Goal: Transaction & Acquisition: Purchase product/service

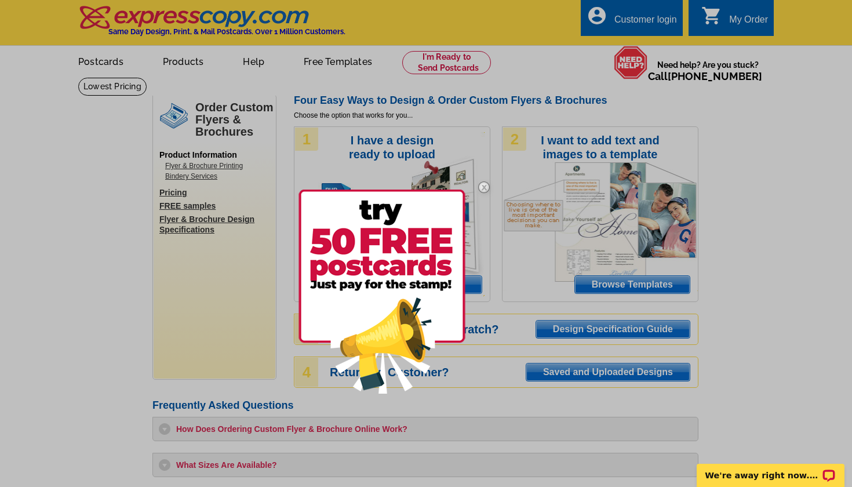
click at [767, 292] on div at bounding box center [426, 243] width 852 height 487
click at [752, 184] on div at bounding box center [426, 243] width 852 height 487
click at [482, 187] on img at bounding box center [484, 187] width 34 height 34
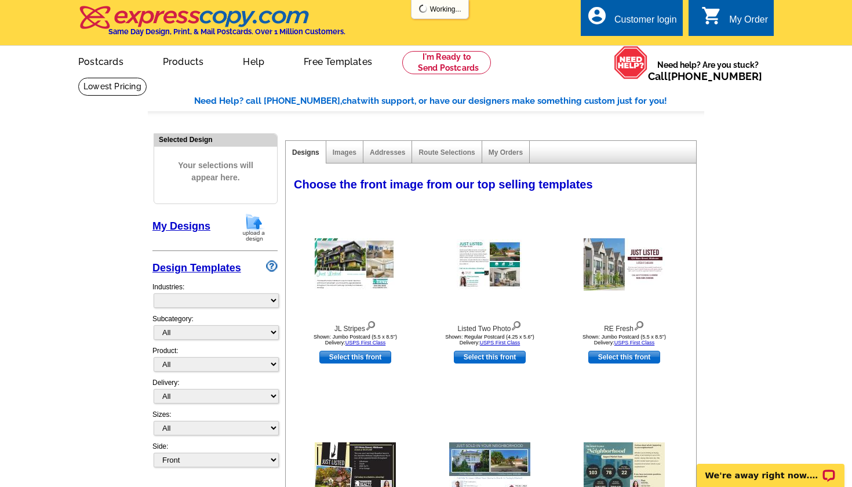
select select "785"
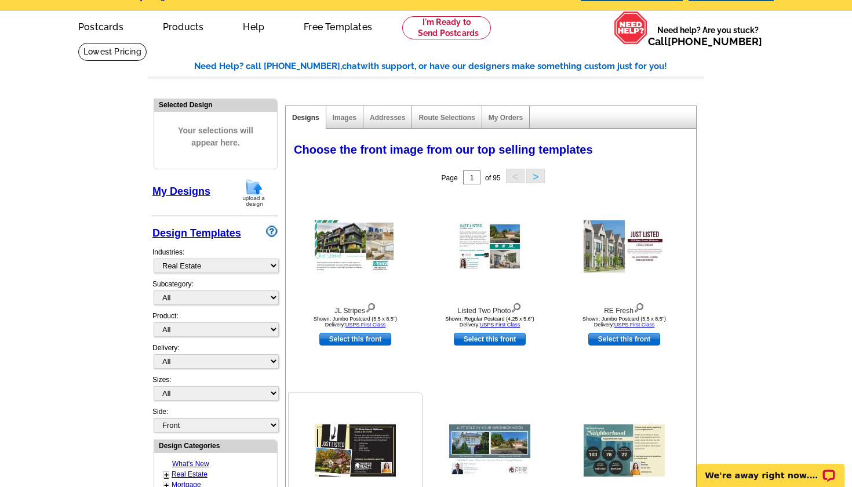
scroll to position [30, 0]
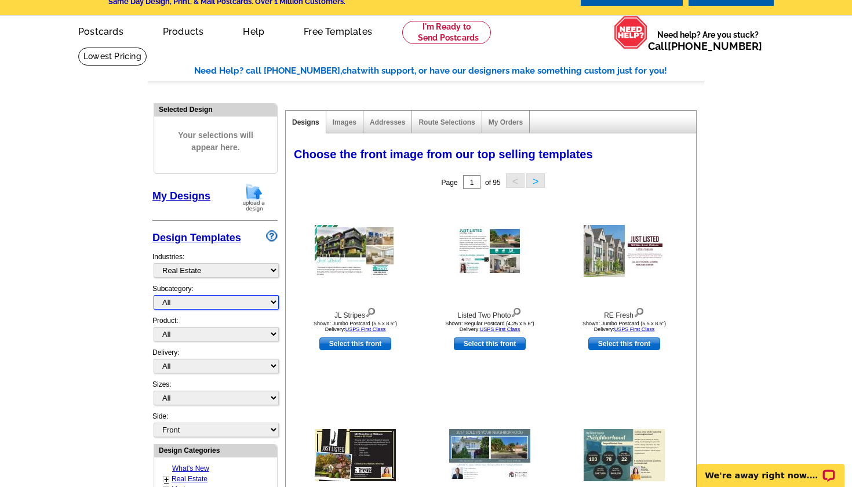
select select "787"
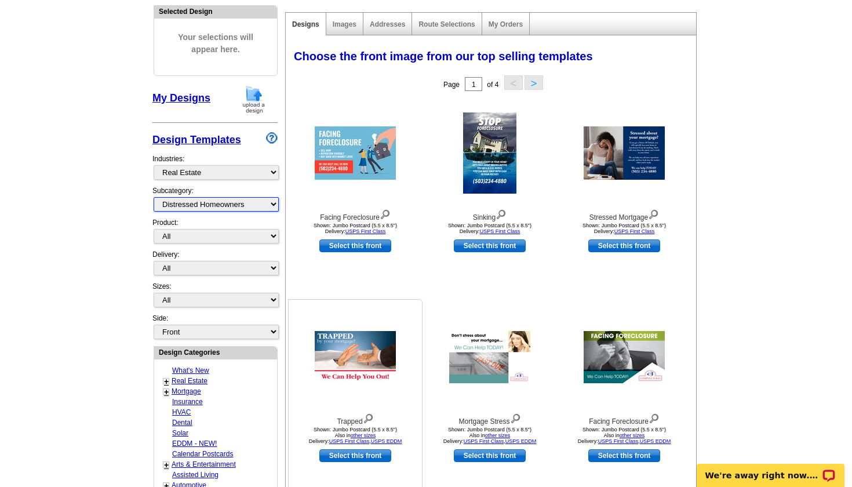
scroll to position [130, 0]
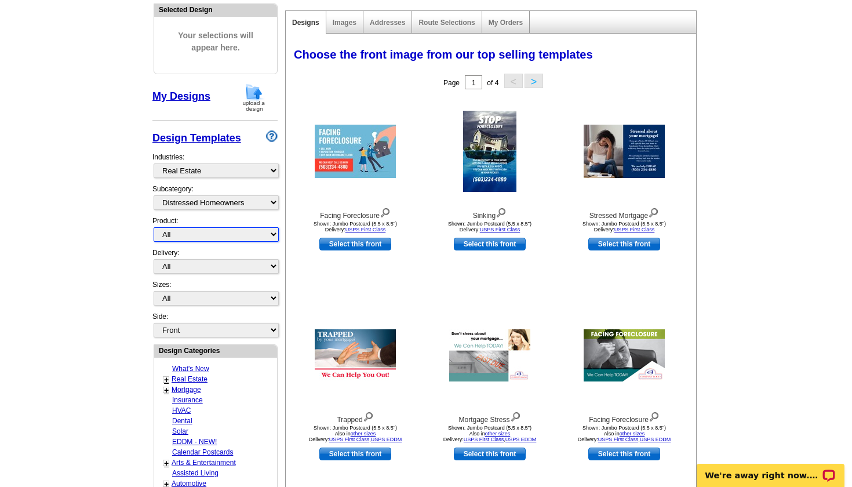
select select "1"
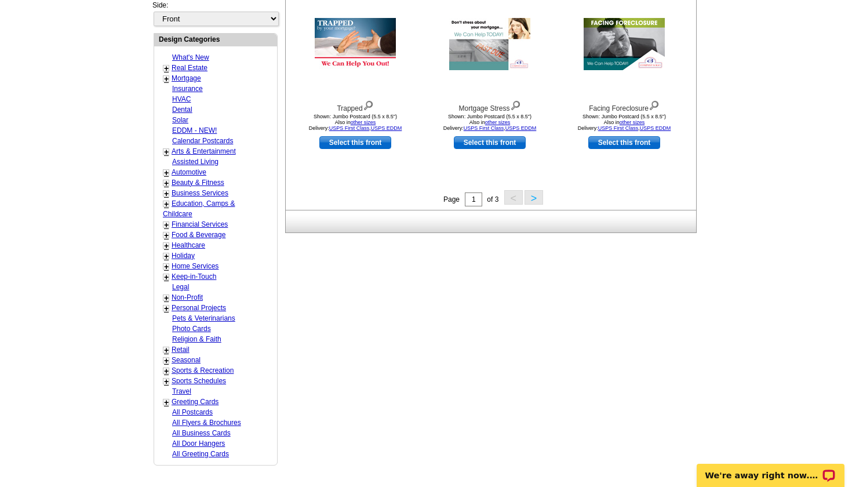
scroll to position [166, 0]
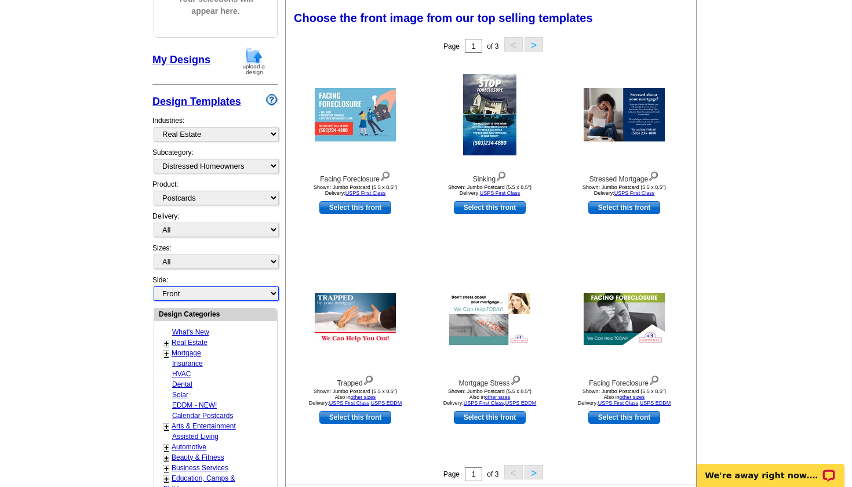
drag, startPoint x: 238, startPoint y: 277, endPoint x: 139, endPoint y: 297, distance: 101.2
click at [139, 297] on main "Need Help? call [PHONE_NUMBER], chat with support, or have our designers make s…" at bounding box center [426, 342] width 852 height 862
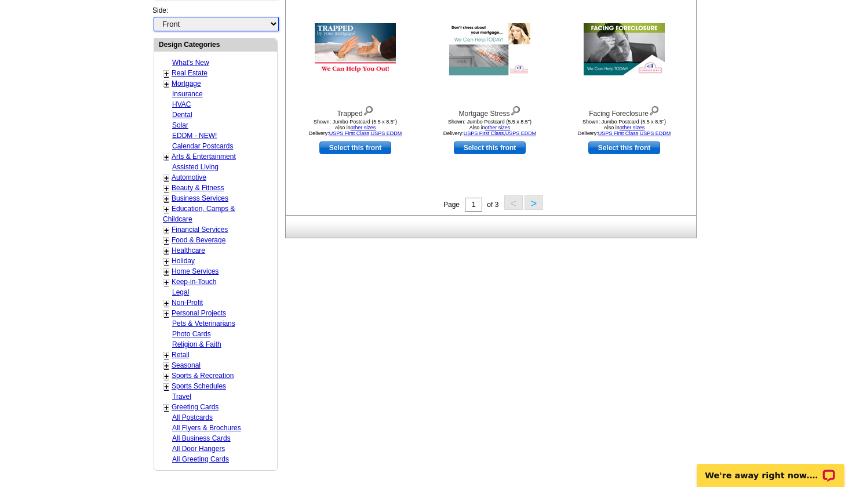
scroll to position [439, 0]
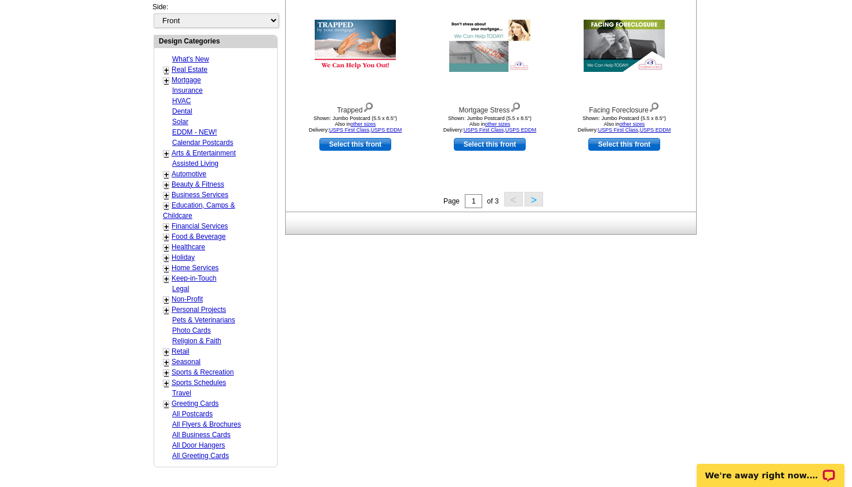
click at [183, 420] on link "All Flyers & Brochures" at bounding box center [206, 424] width 69 height 8
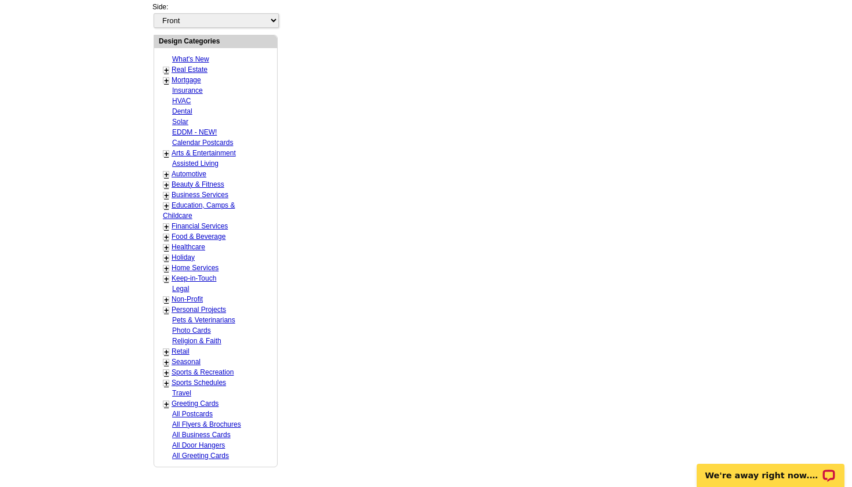
click at [230, 420] on link "All Flyers & Brochures" at bounding box center [206, 424] width 69 height 8
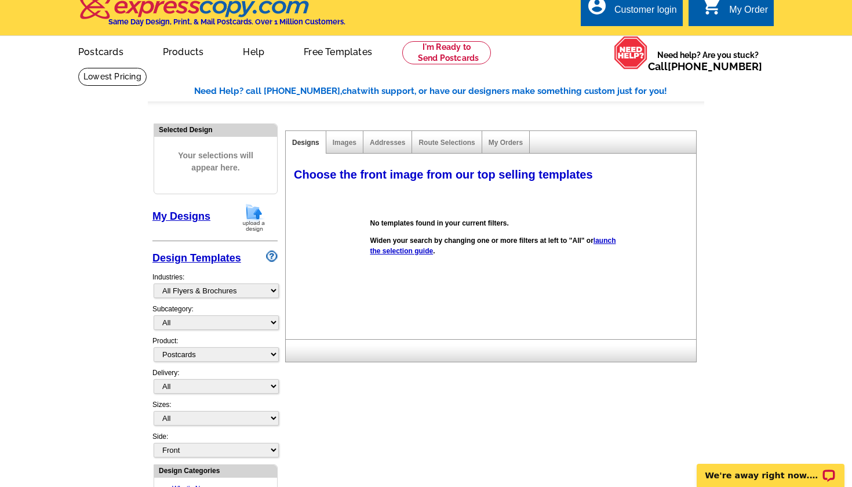
scroll to position [8, 0]
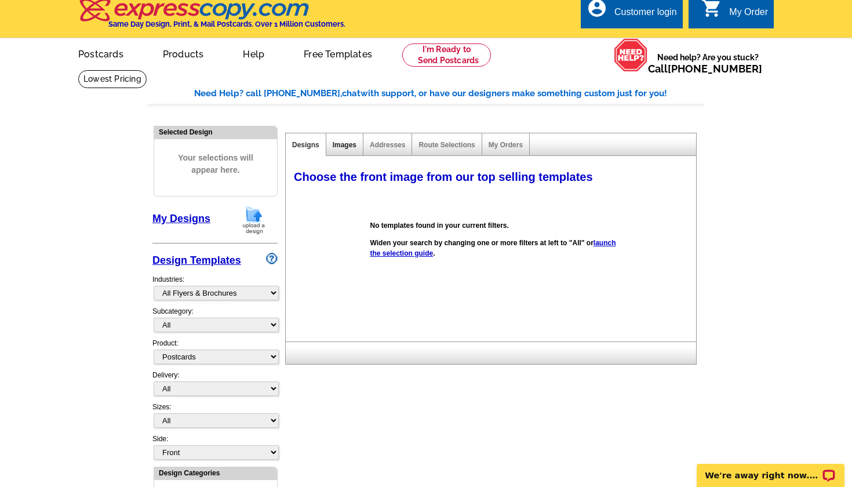
click at [333, 147] on link "Images" at bounding box center [345, 145] width 24 height 8
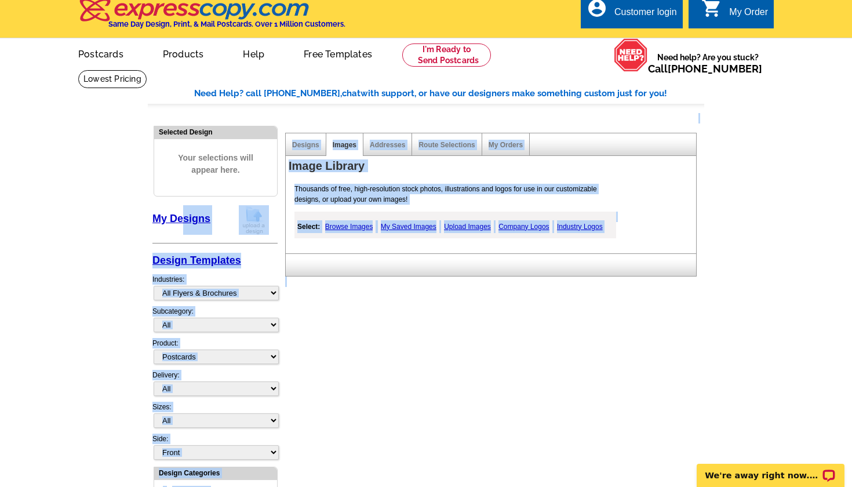
drag, startPoint x: 185, startPoint y: 220, endPoint x: 132, endPoint y: 379, distance: 167.6
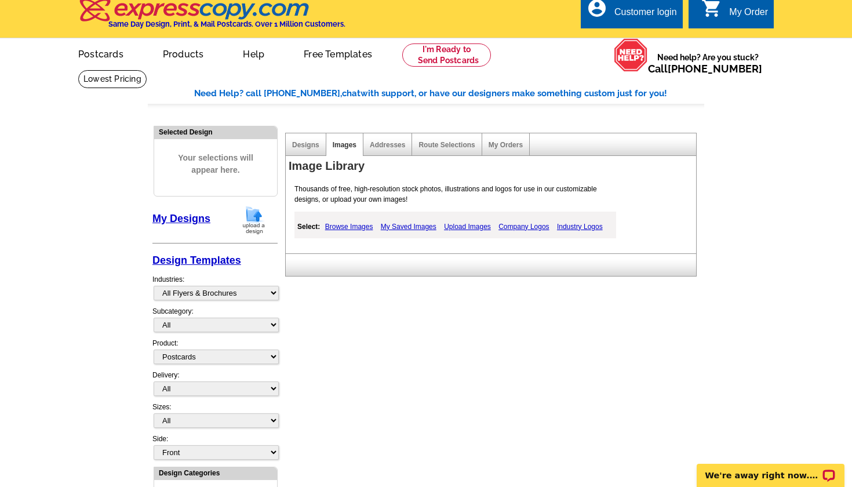
select select "785"
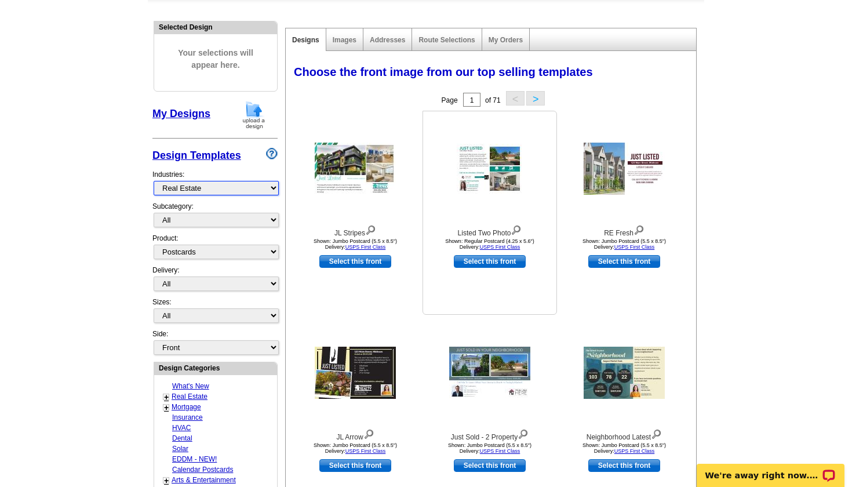
scroll to position [117, 0]
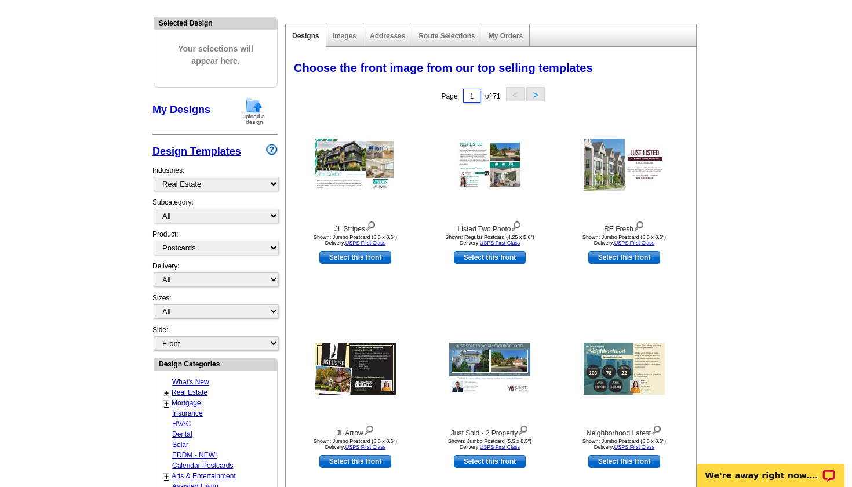
click at [478, 94] on input "1" at bounding box center [471, 96] width 17 height 14
click at [607, 105] on div "Page 1 of 71 < >" at bounding box center [493, 95] width 410 height 23
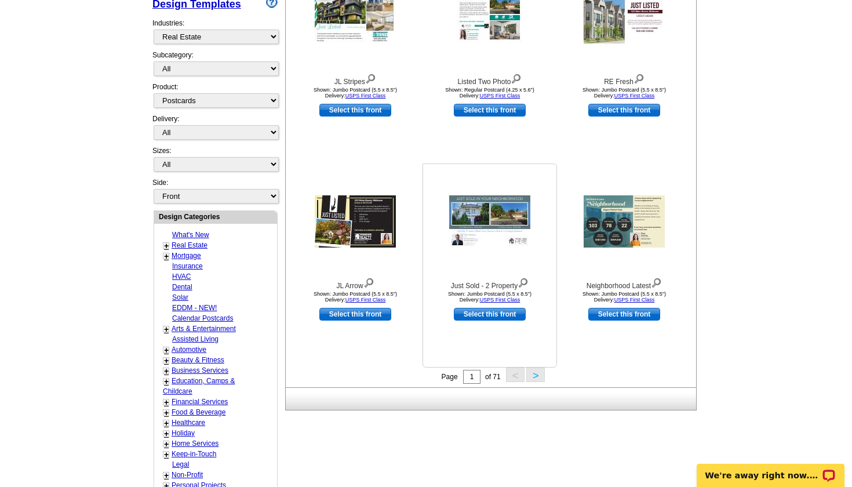
scroll to position [275, 0]
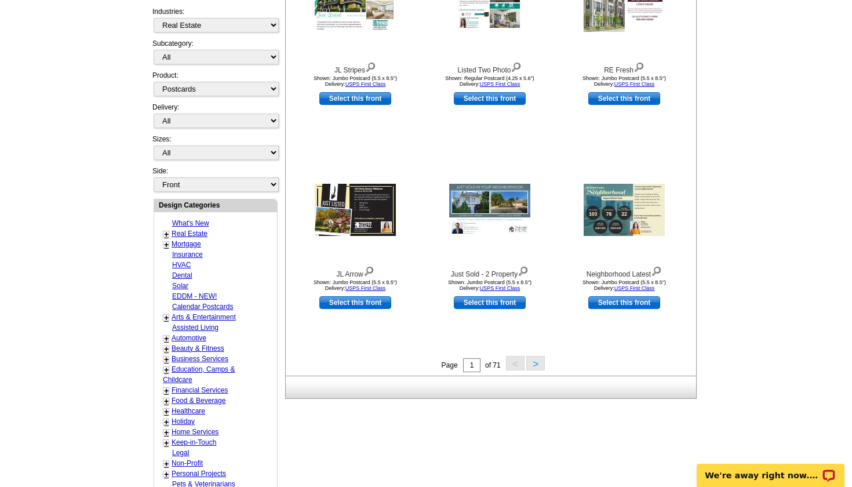
click at [533, 367] on button ">" at bounding box center [535, 363] width 19 height 14
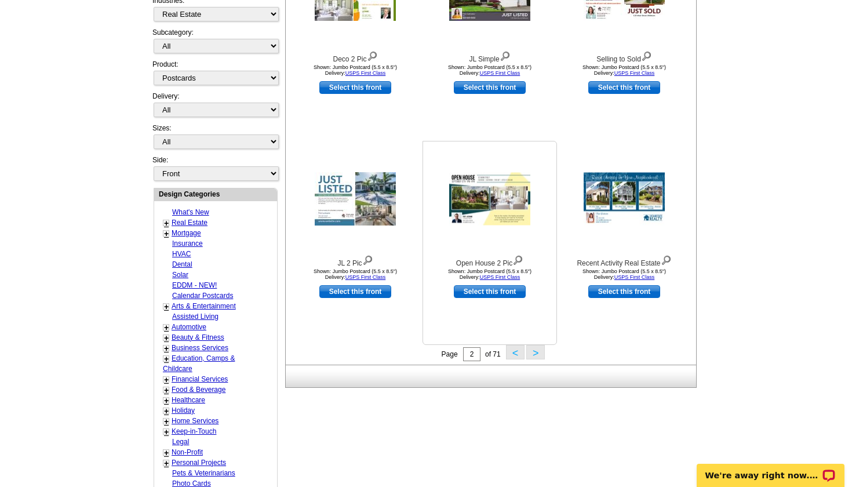
scroll to position [312, 0]
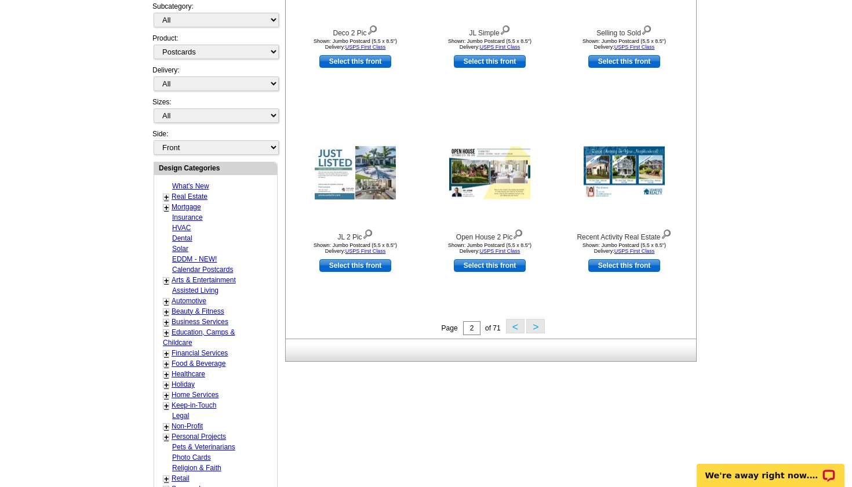
click at [539, 328] on button ">" at bounding box center [535, 326] width 19 height 14
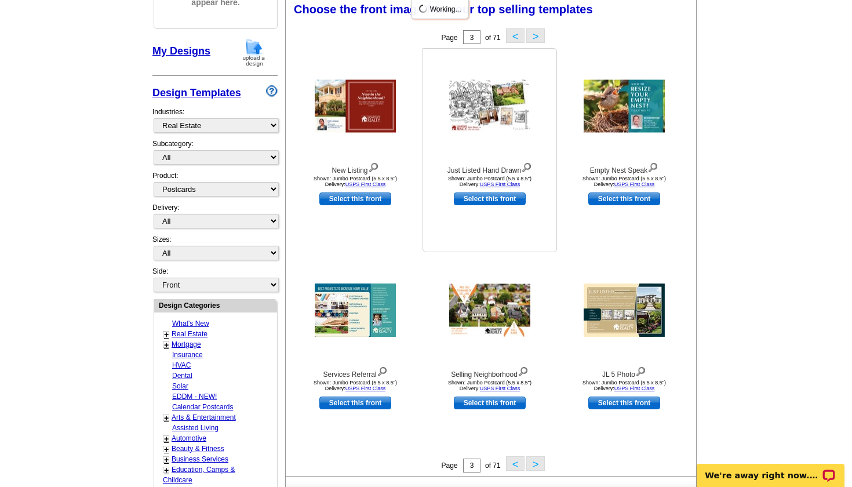
scroll to position [170, 0]
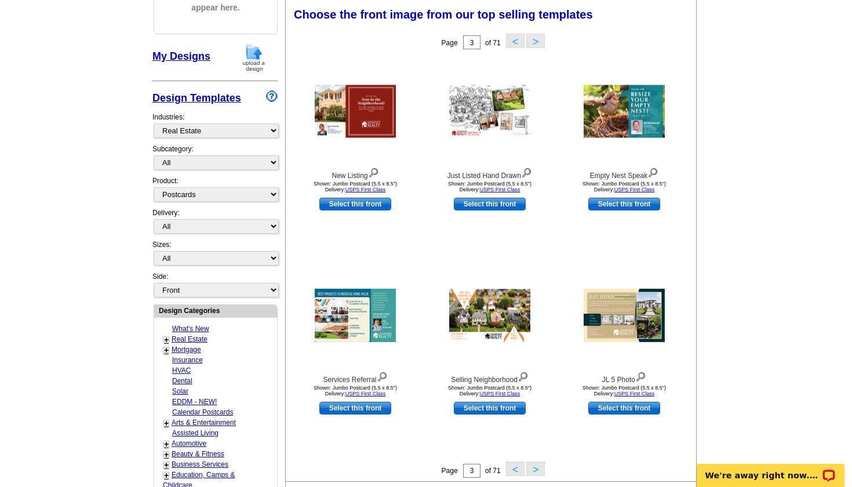
click at [233, 150] on div "Subcategory: All RE/MAX® Referrals [PERSON_NAME]® Berkshire Hathaway Home Servi…" at bounding box center [214, 160] width 125 height 32
select select "787"
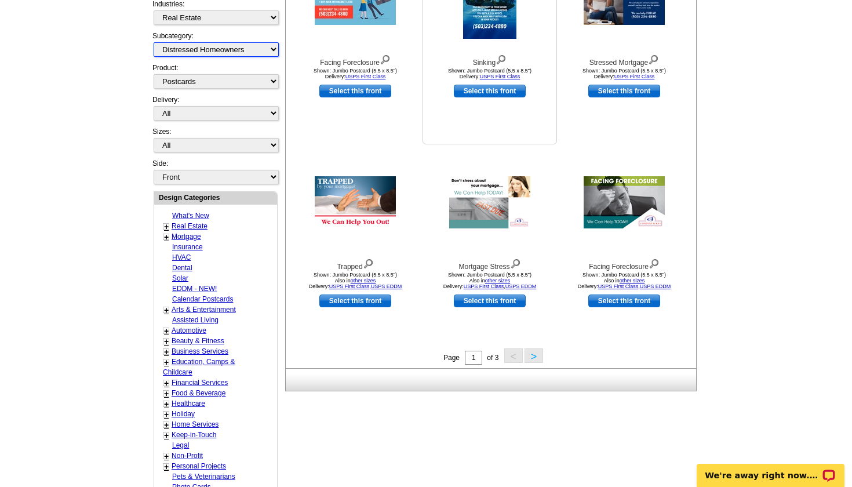
scroll to position [284, 0]
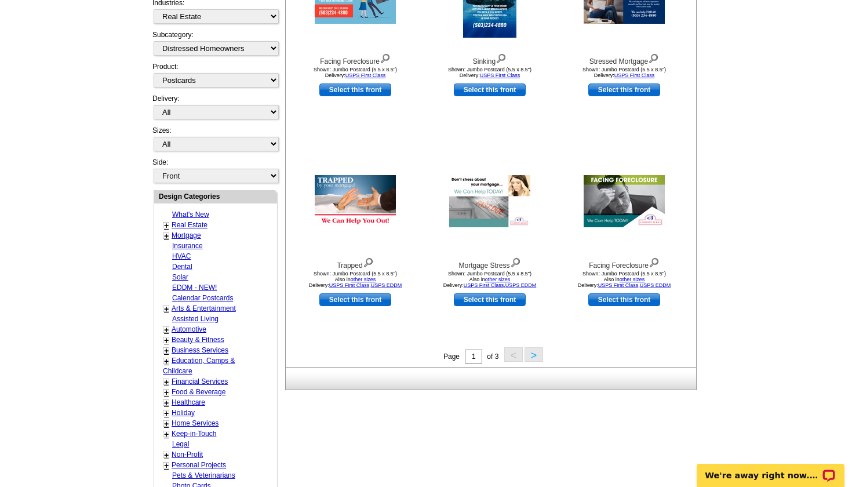
click at [532, 357] on button ">" at bounding box center [534, 354] width 19 height 14
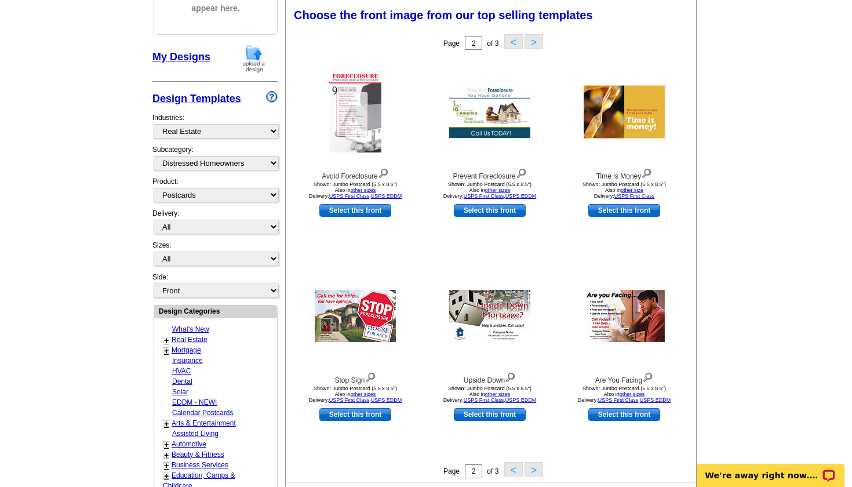
scroll to position [155, 0]
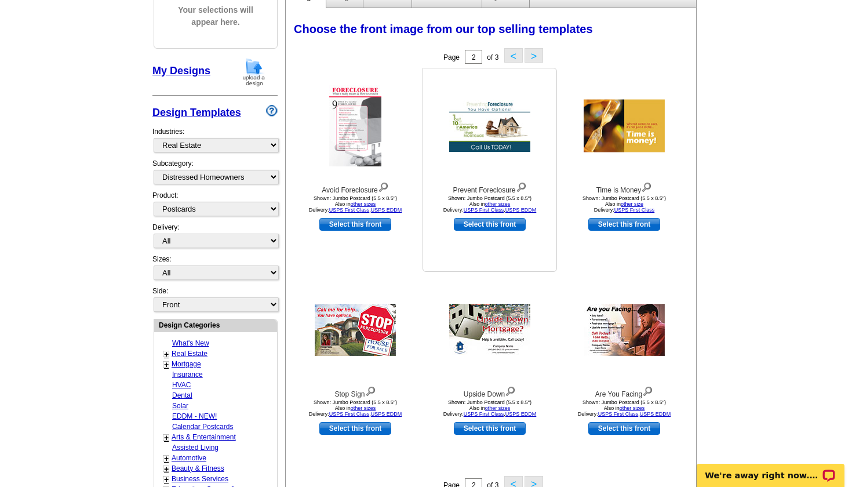
click at [497, 134] on img at bounding box center [489, 126] width 81 height 52
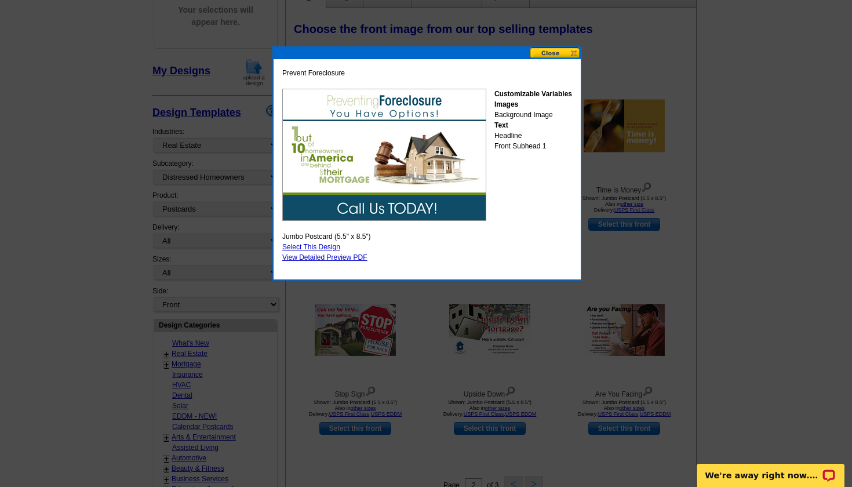
click at [555, 49] on button at bounding box center [555, 53] width 51 height 11
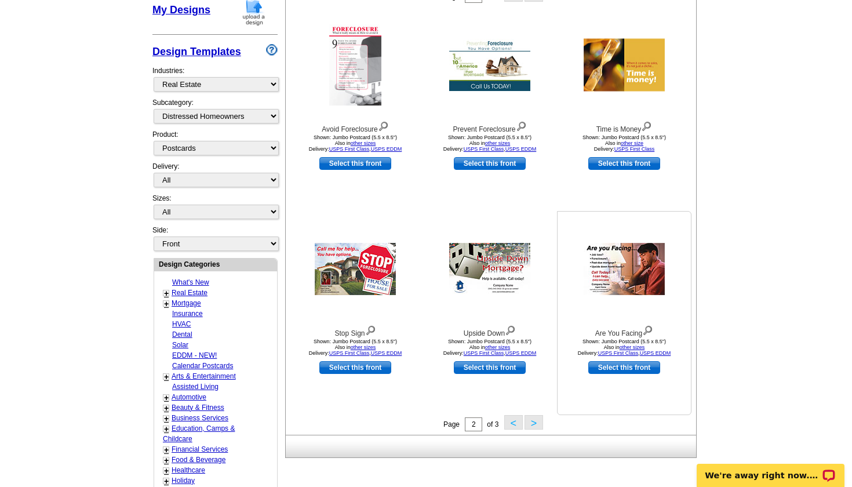
scroll to position [283, 0]
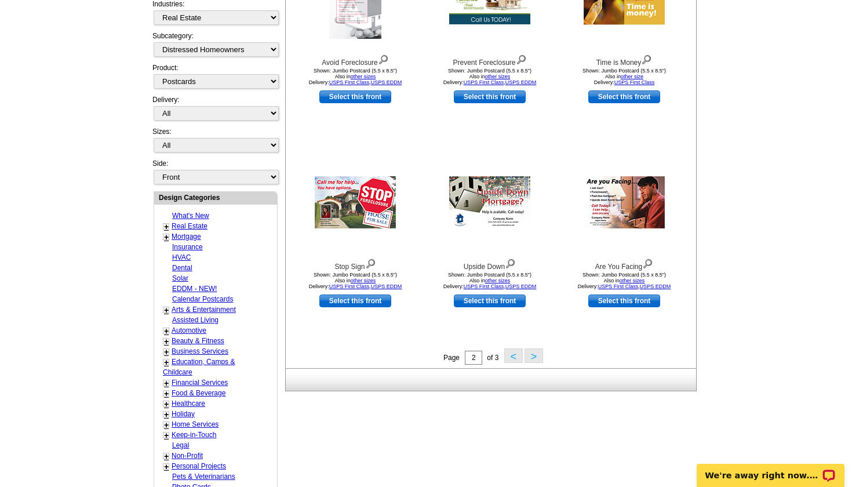
click at [536, 355] on button ">" at bounding box center [534, 355] width 19 height 14
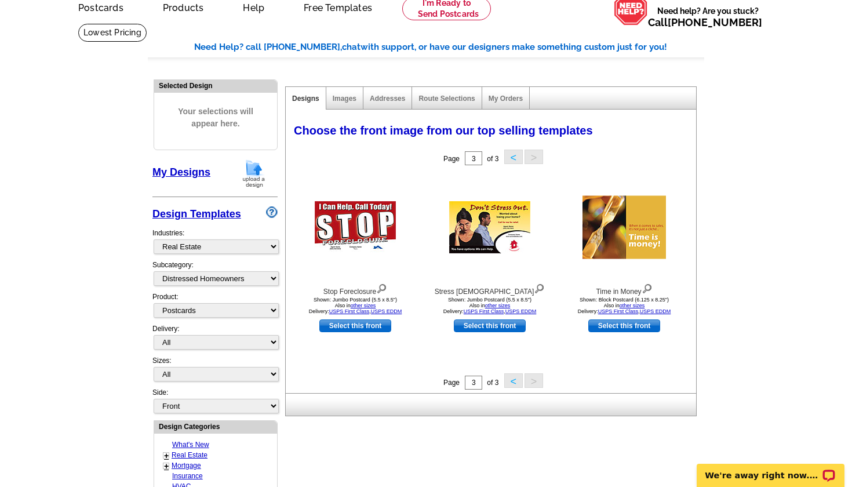
scroll to position [64, 0]
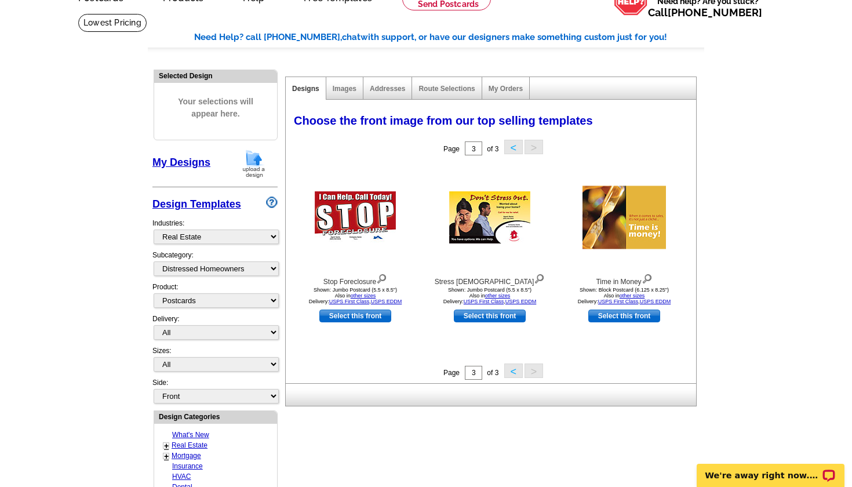
click at [508, 371] on button "<" at bounding box center [513, 370] width 19 height 14
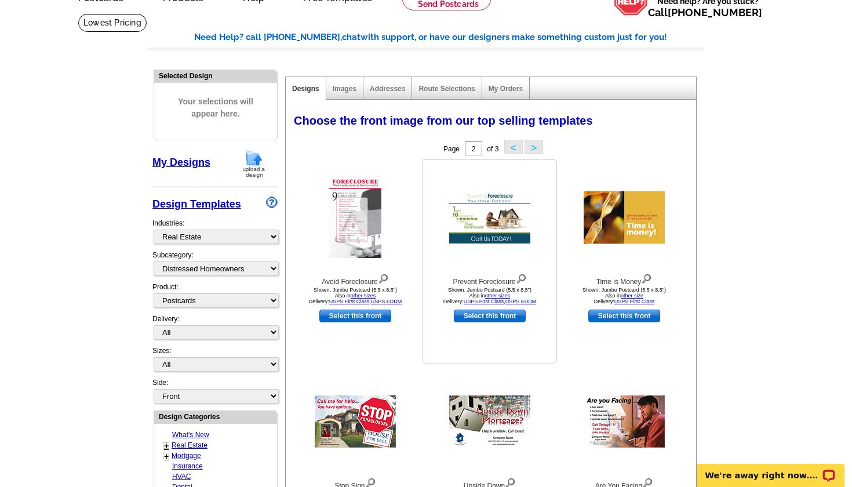
click at [481, 319] on link "Select this front" at bounding box center [490, 316] width 72 height 13
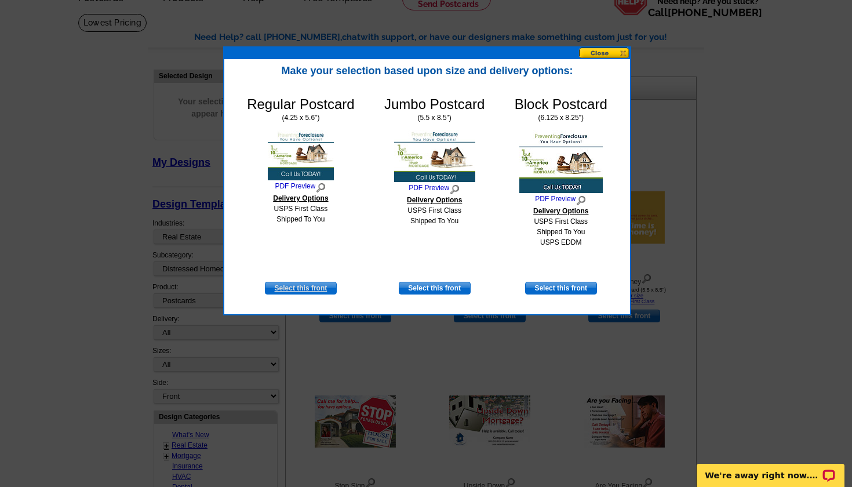
click at [315, 288] on link "Select this front" at bounding box center [301, 288] width 72 height 13
select select "1"
select select "back"
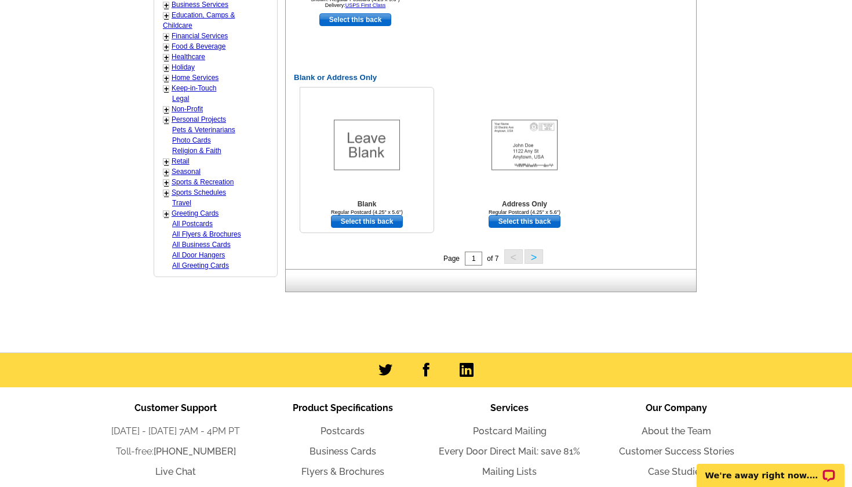
scroll to position [805, 0]
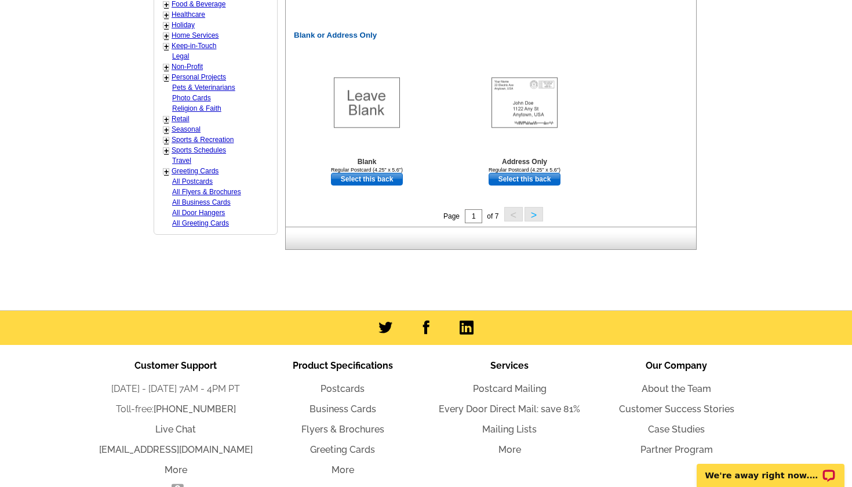
click at [533, 216] on button ">" at bounding box center [534, 214] width 19 height 14
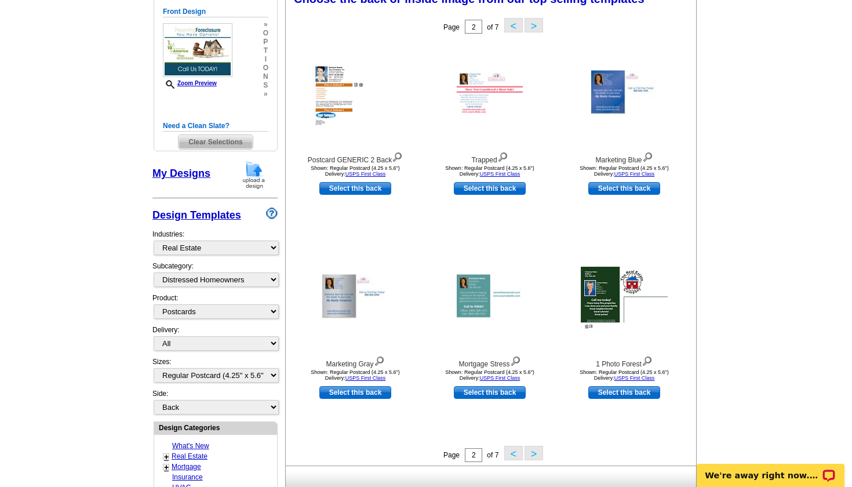
scroll to position [170, 0]
